Goal: Check status: Check status

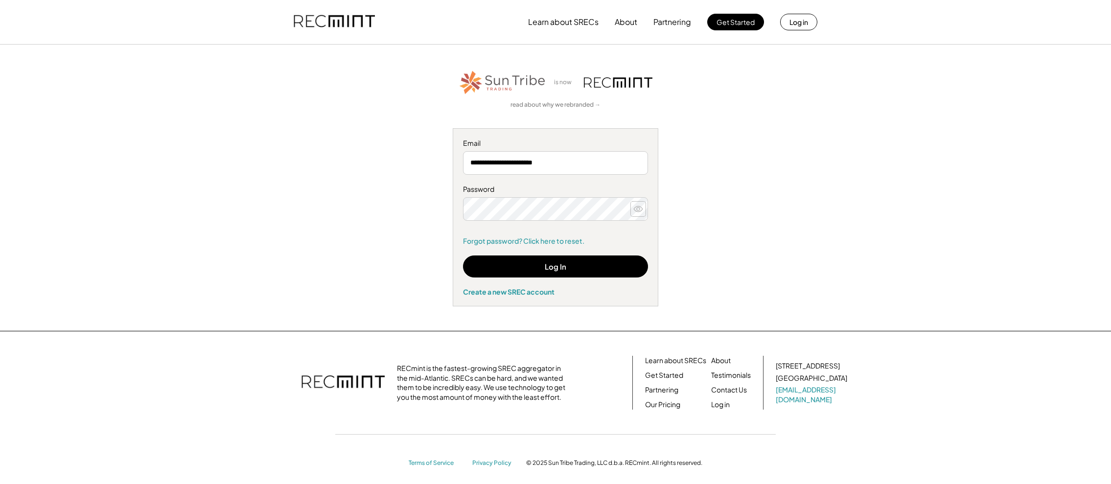
click at [638, 209] on icon at bounding box center [638, 209] width 10 height 10
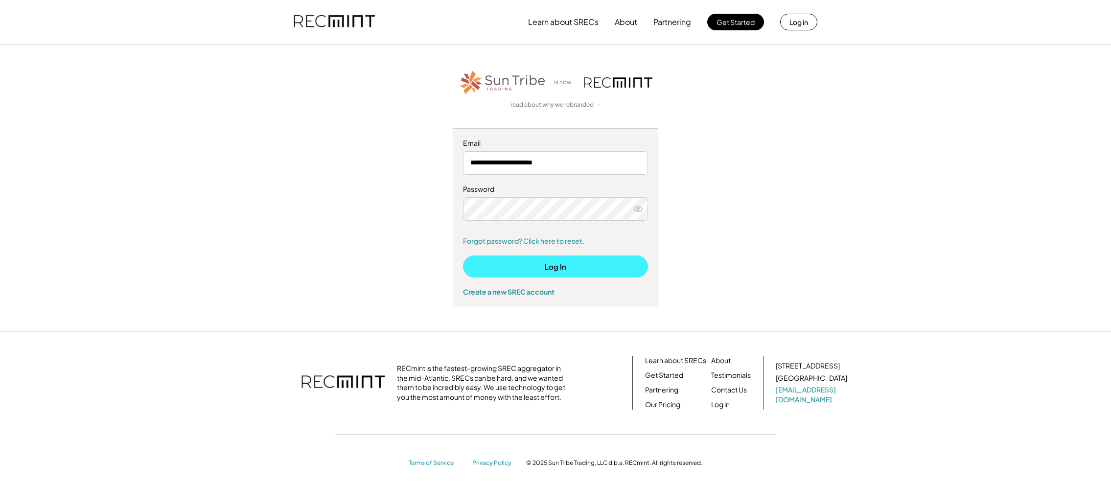
click at [584, 262] on button "Log In" at bounding box center [555, 266] width 185 height 22
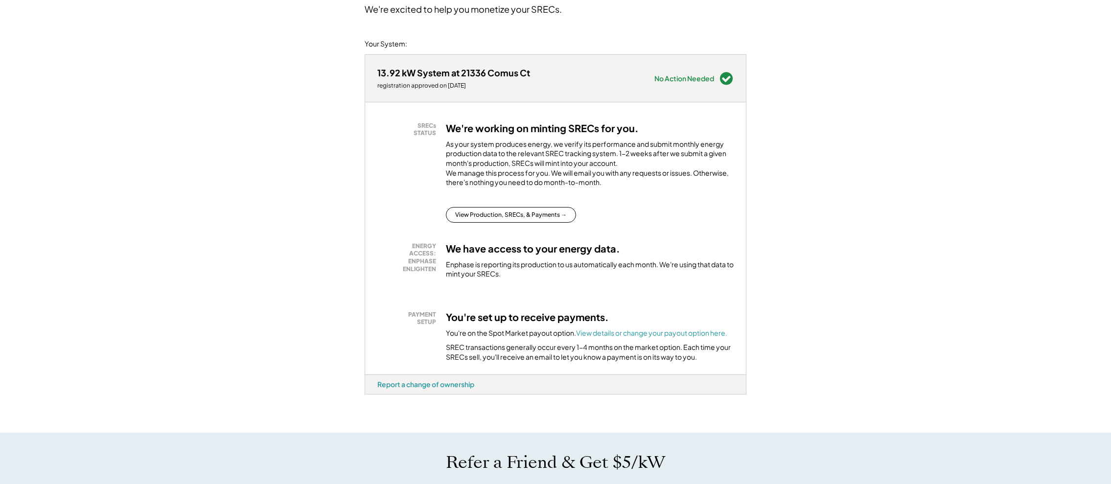
scroll to position [100, 0]
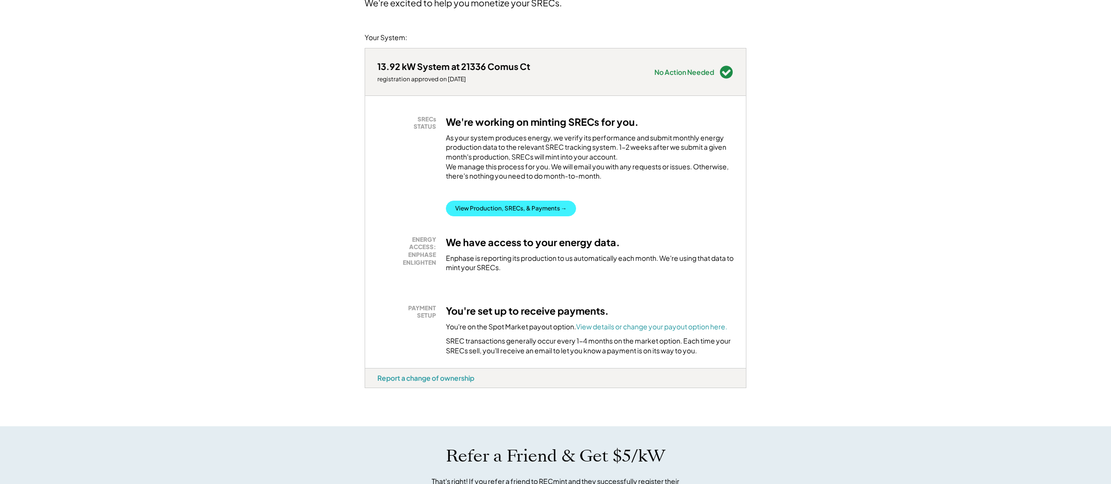
click at [525, 216] on button "View Production, SRECs, & Payments →" at bounding box center [511, 209] width 130 height 16
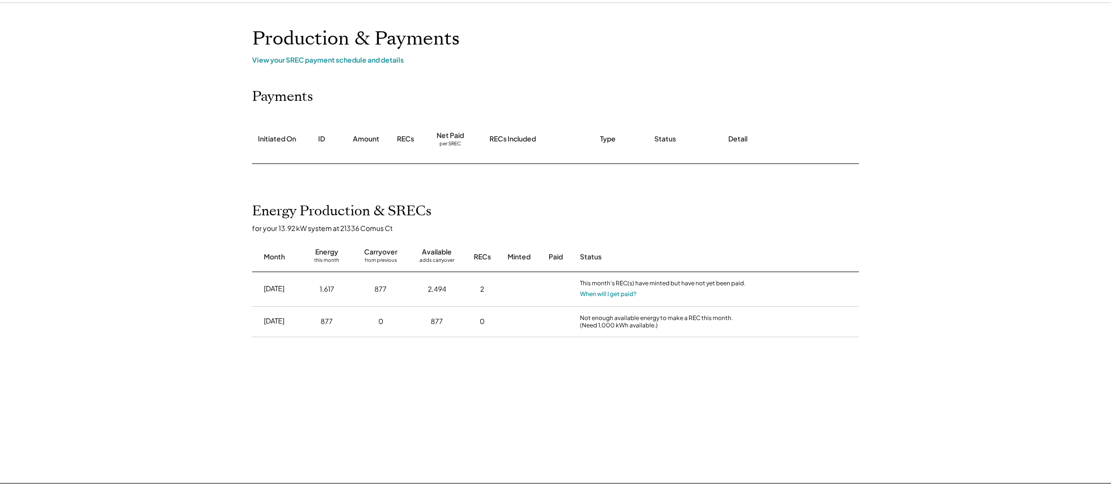
scroll to position [53, 0]
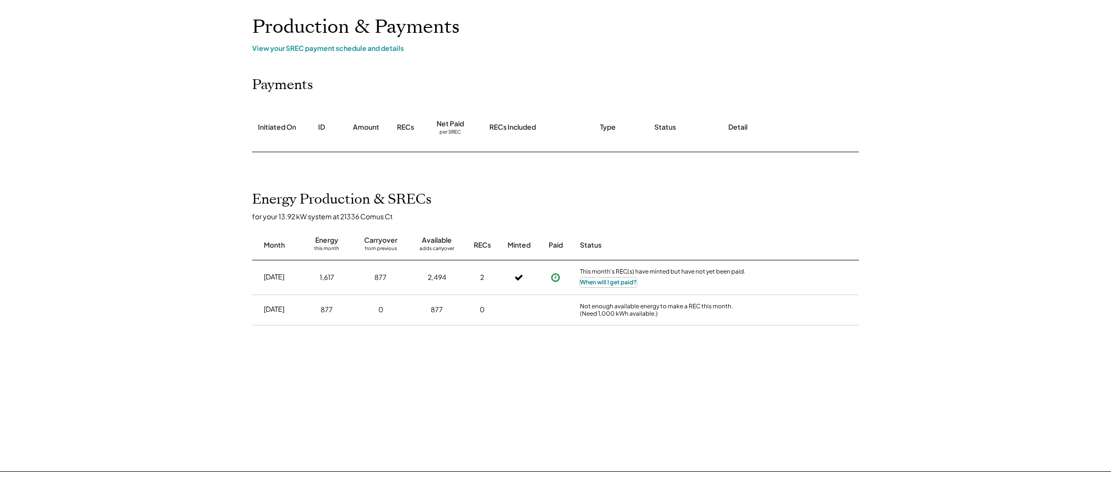
click at [610, 281] on button "When will I get paid?" at bounding box center [608, 282] width 57 height 10
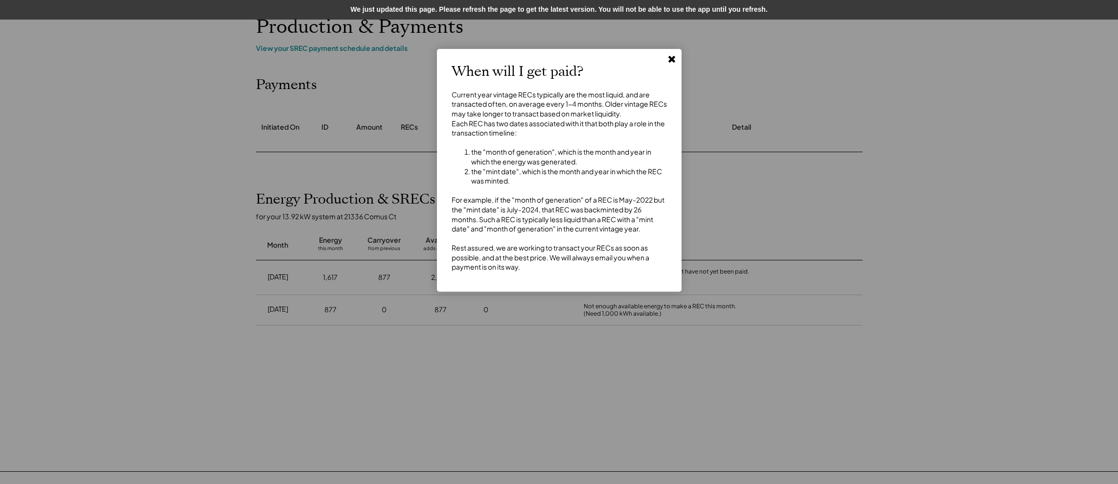
click at [860, 201] on div at bounding box center [559, 242] width 1118 height 484
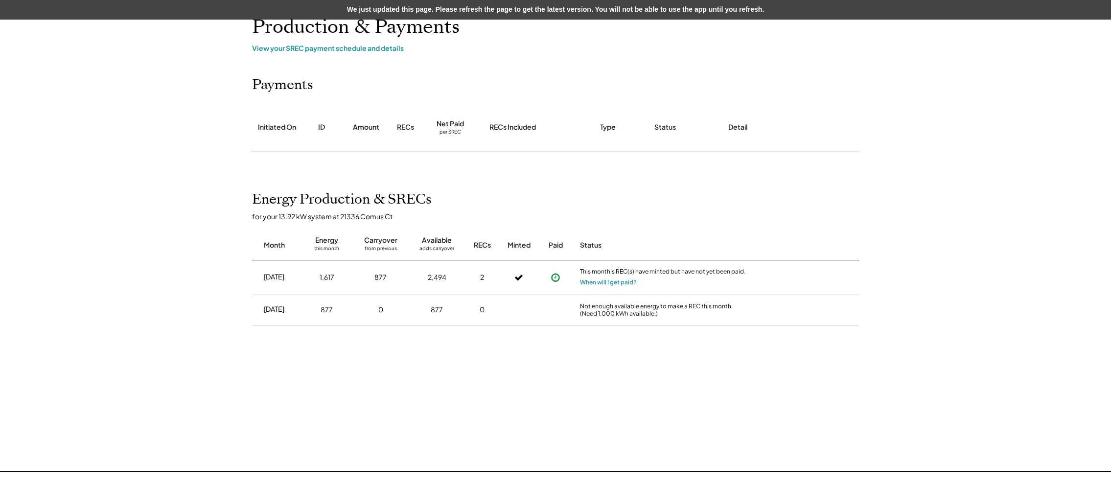
scroll to position [0, 0]
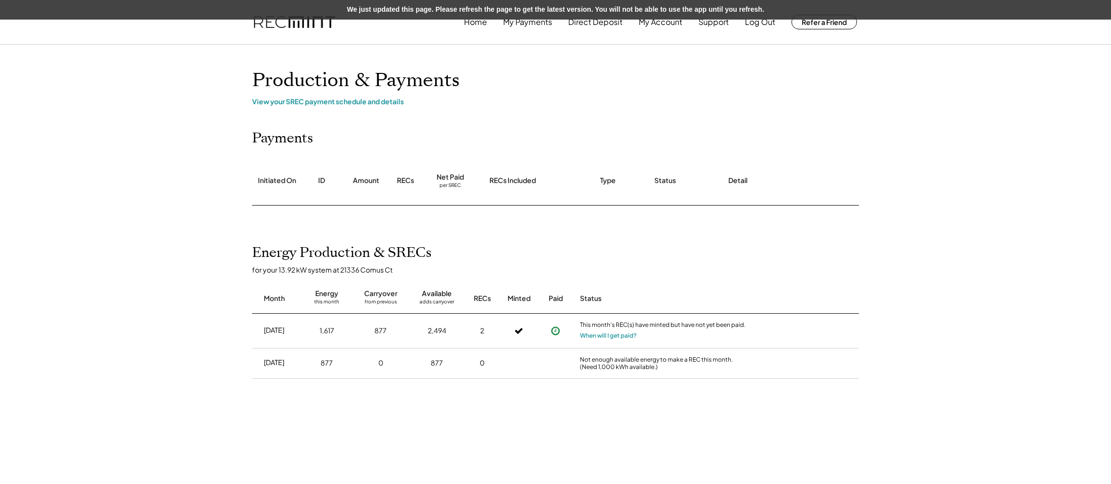
click at [519, 137] on div "Payments Initiated On ID Amount RECs Net Paid per SREC RECs Included Type Statu…" at bounding box center [555, 167] width 626 height 75
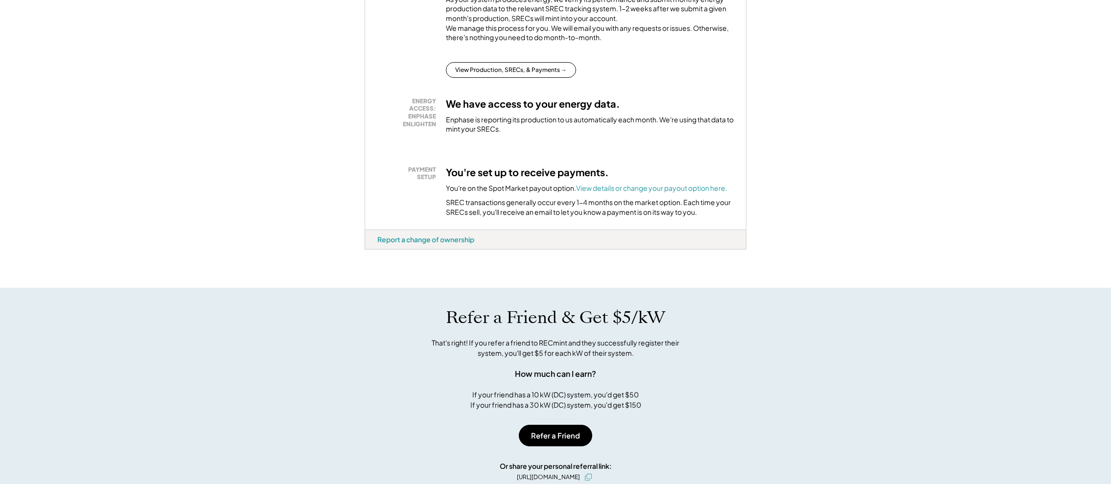
scroll to position [142, 0]
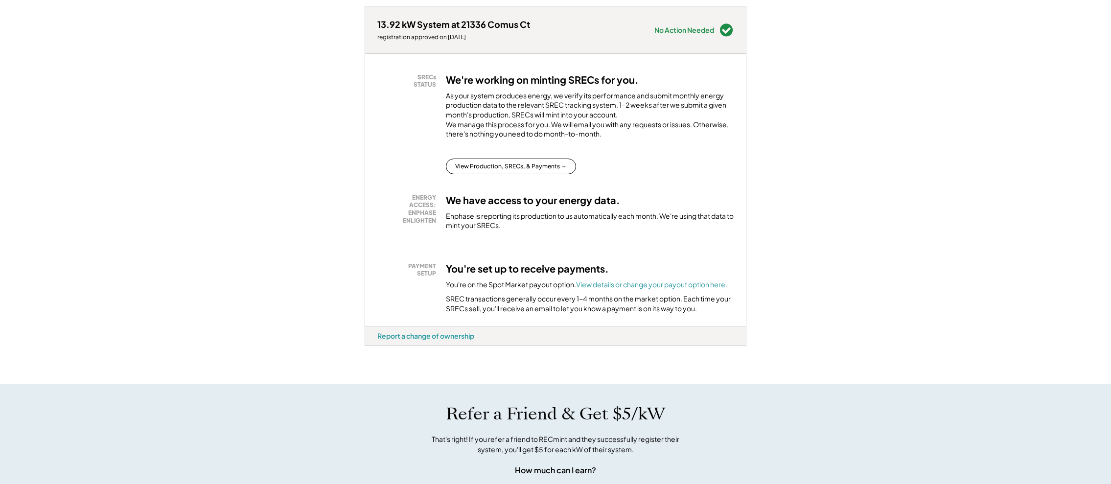
click at [623, 289] on font "View details or change your payout option here." at bounding box center [651, 284] width 151 height 9
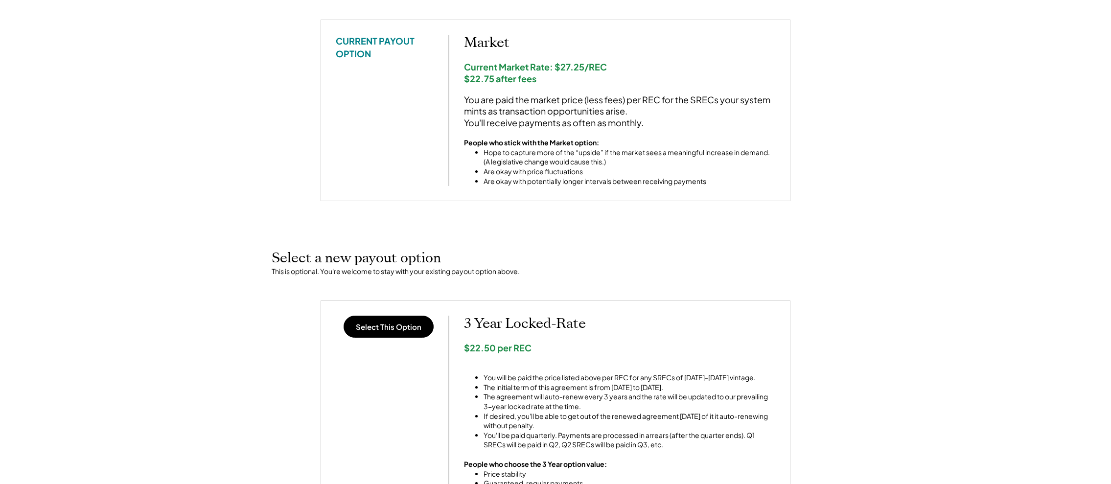
scroll to position [146, 0]
